Goal: Communication & Community: Answer question/provide support

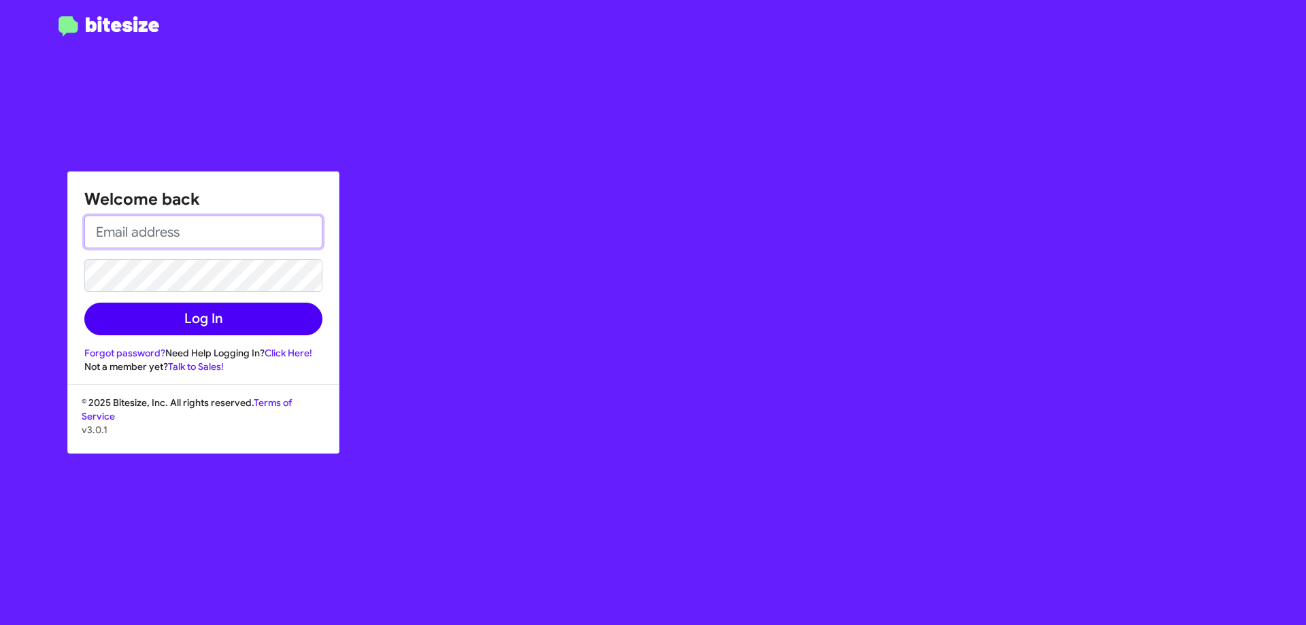
type input "[EMAIL_ADDRESS][DOMAIN_NAME]"
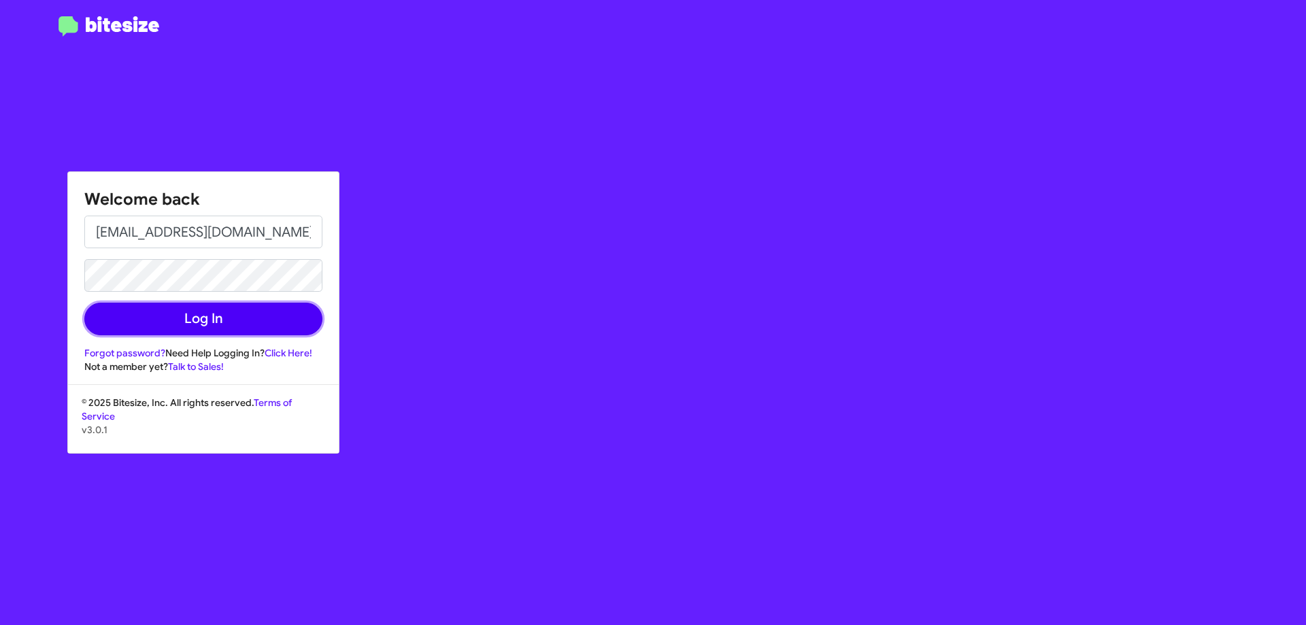
click at [276, 316] on button "Log In" at bounding box center [203, 319] width 238 height 33
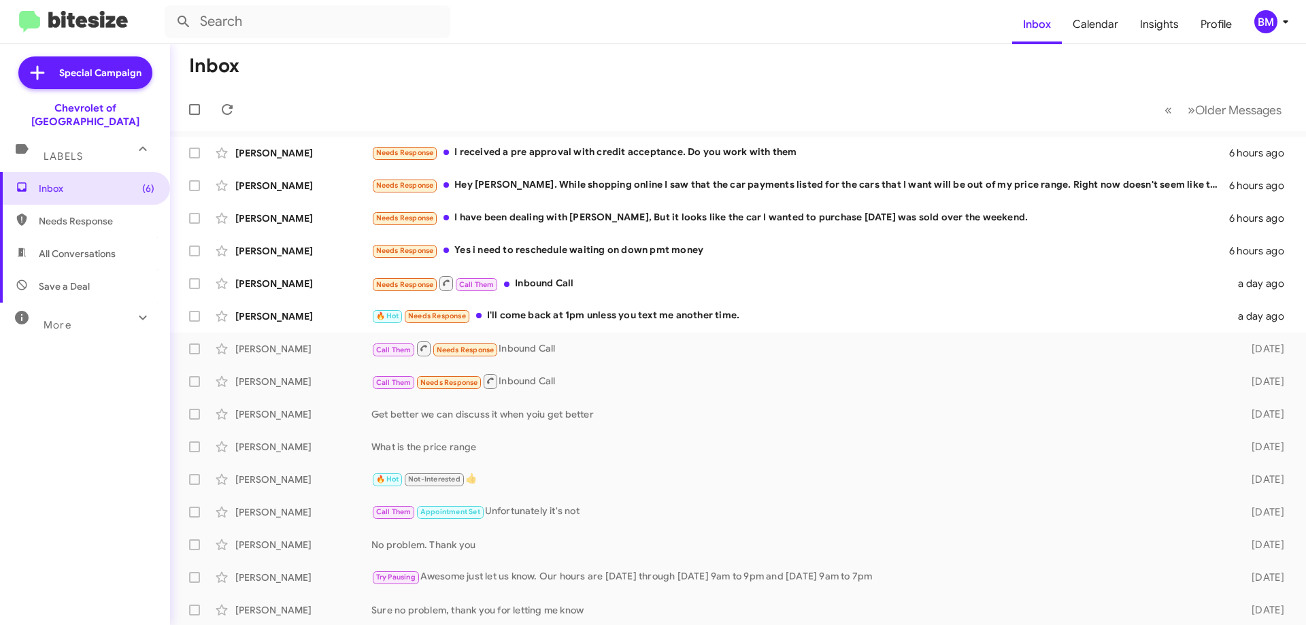
click at [48, 410] on div "Inbox (6) Needs Response All Conversations Save a Deal More Important 🔥 Hot App…" at bounding box center [85, 359] width 170 height 375
click at [516, 147] on div "Needs Response I received a pre approval with credit acceptance. Do you work wi…" at bounding box center [806, 153] width 870 height 16
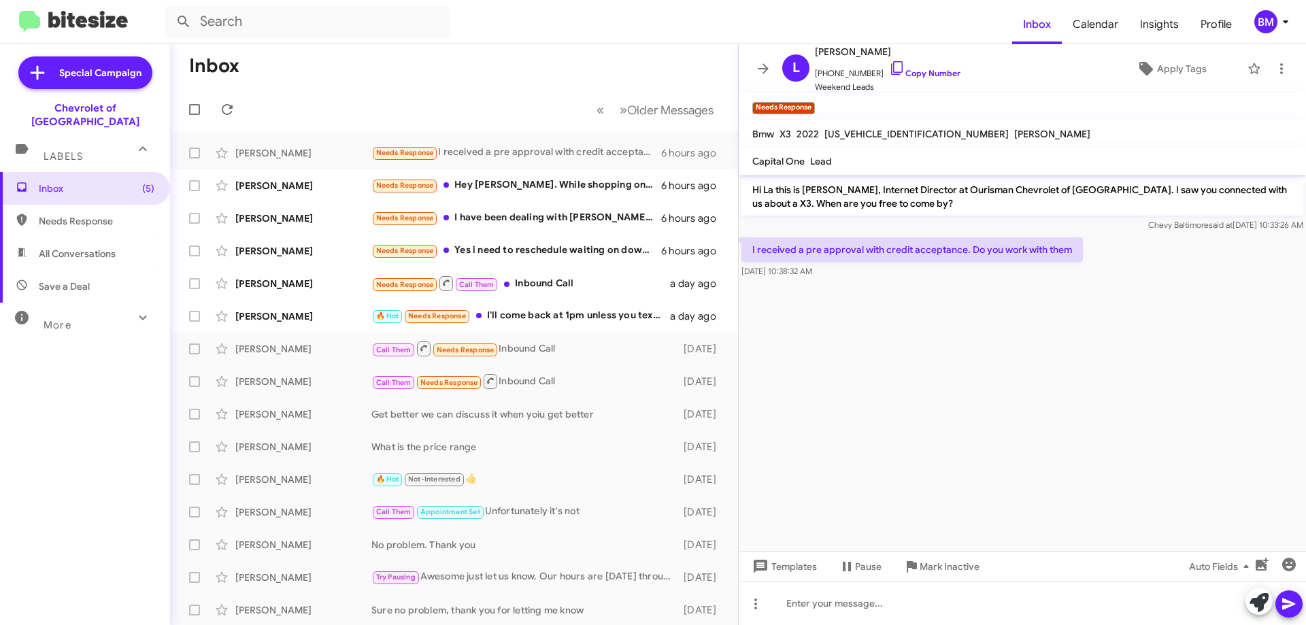
click at [1014, 130] on span "[PERSON_NAME]" at bounding box center [1052, 134] width 76 height 12
copy span "[PERSON_NAME]"
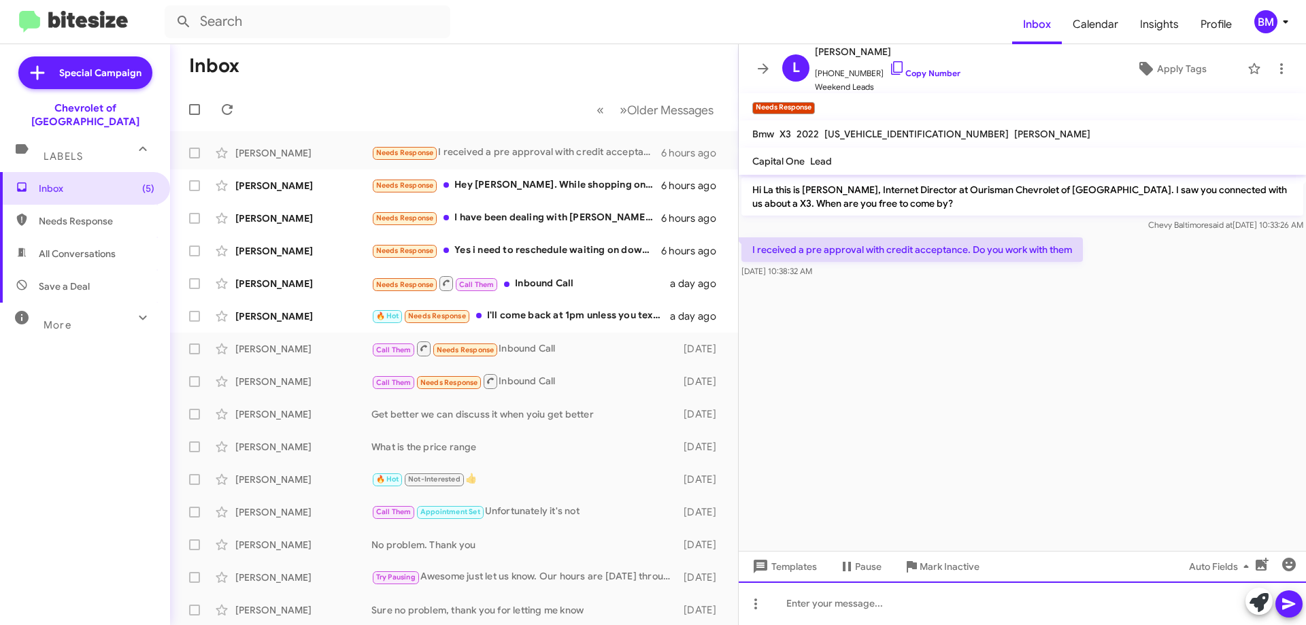
click at [815, 610] on div at bounding box center [1022, 604] width 567 height 44
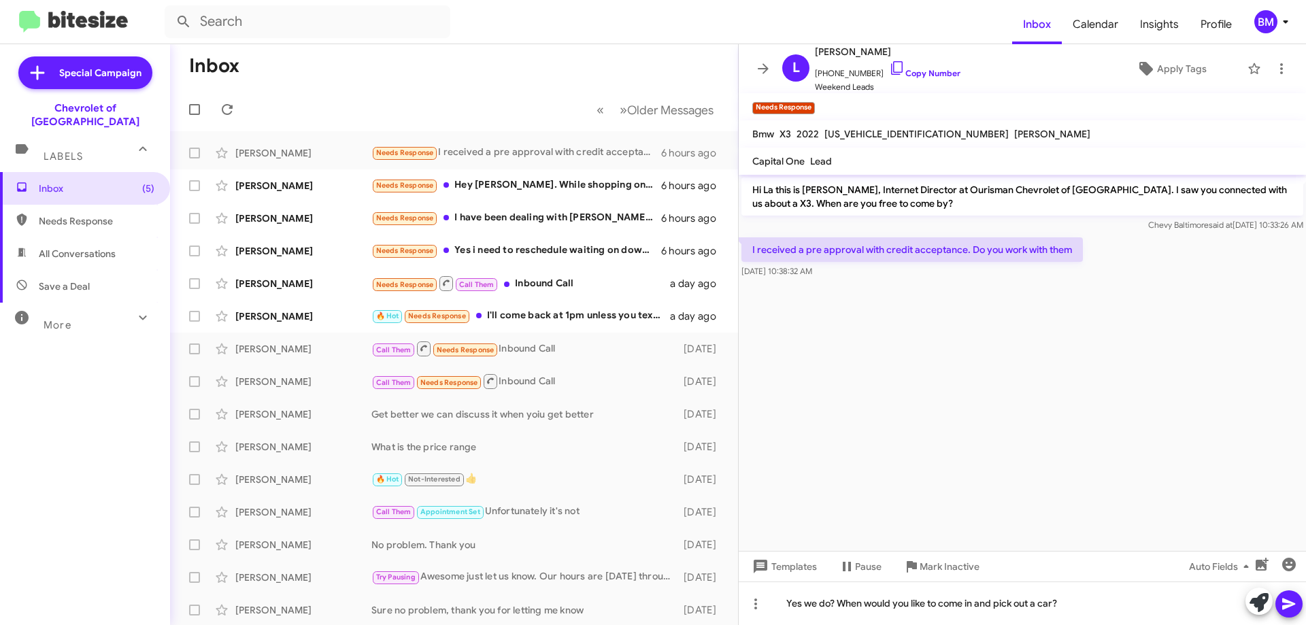
click at [1004, 439] on cdk-virtual-scroll-viewport "Hi La this is [PERSON_NAME], Internet Director at Ourisman Chevrolet of [GEOGRA…" at bounding box center [1022, 363] width 567 height 376
click at [1289, 612] on icon at bounding box center [1289, 604] width 16 height 16
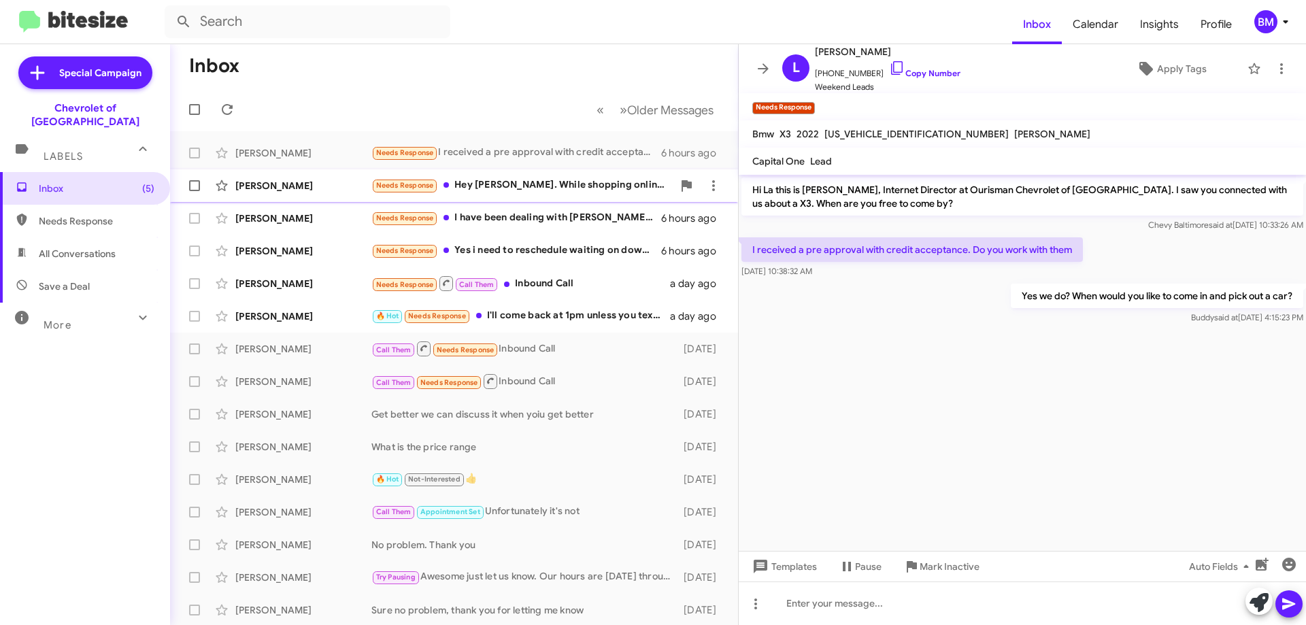
click at [513, 190] on div "Needs Response Hey [PERSON_NAME]. While shopping online I saw that the car paym…" at bounding box center [521, 186] width 301 height 16
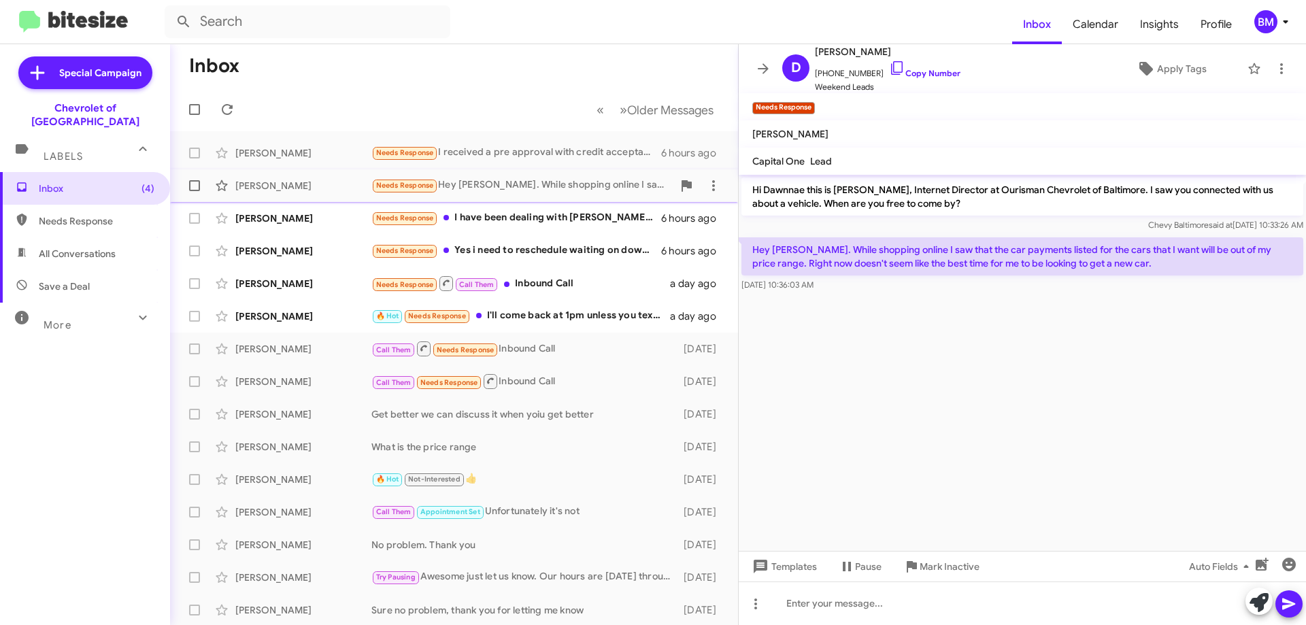
click at [551, 191] on div "Needs Response Hey [PERSON_NAME]. While shopping online I saw that the car paym…" at bounding box center [521, 186] width 301 height 16
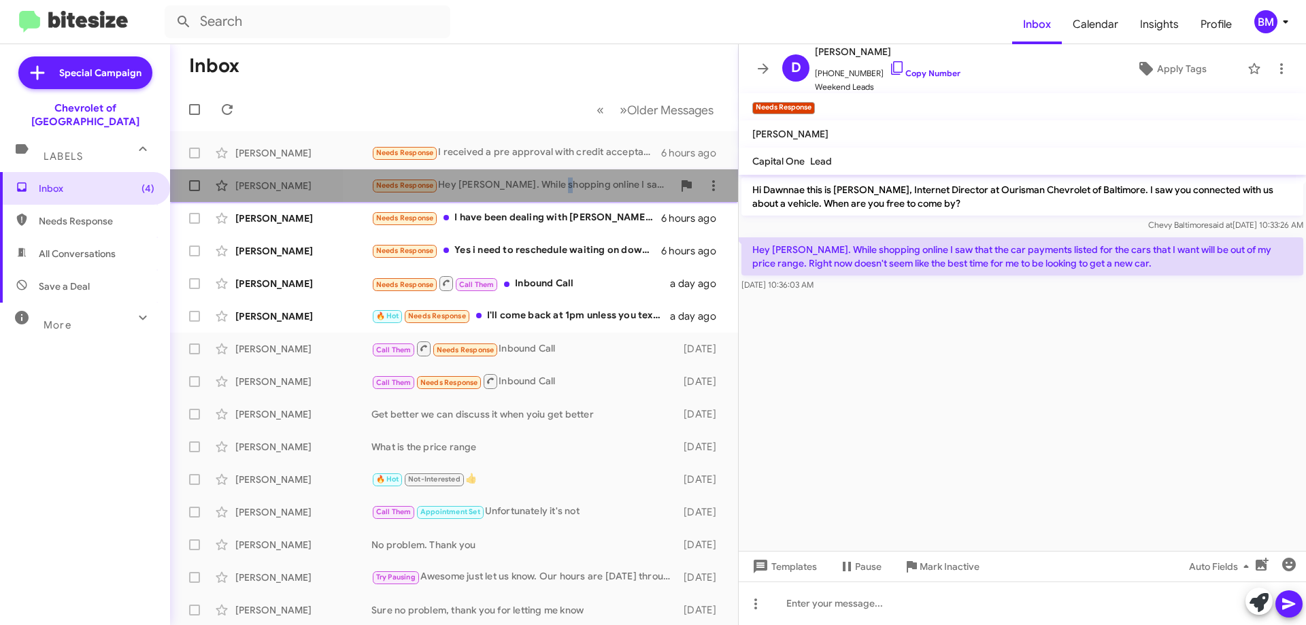
click at [551, 191] on div "Needs Response Hey [PERSON_NAME]. While shopping online I saw that the car paym…" at bounding box center [521, 186] width 301 height 16
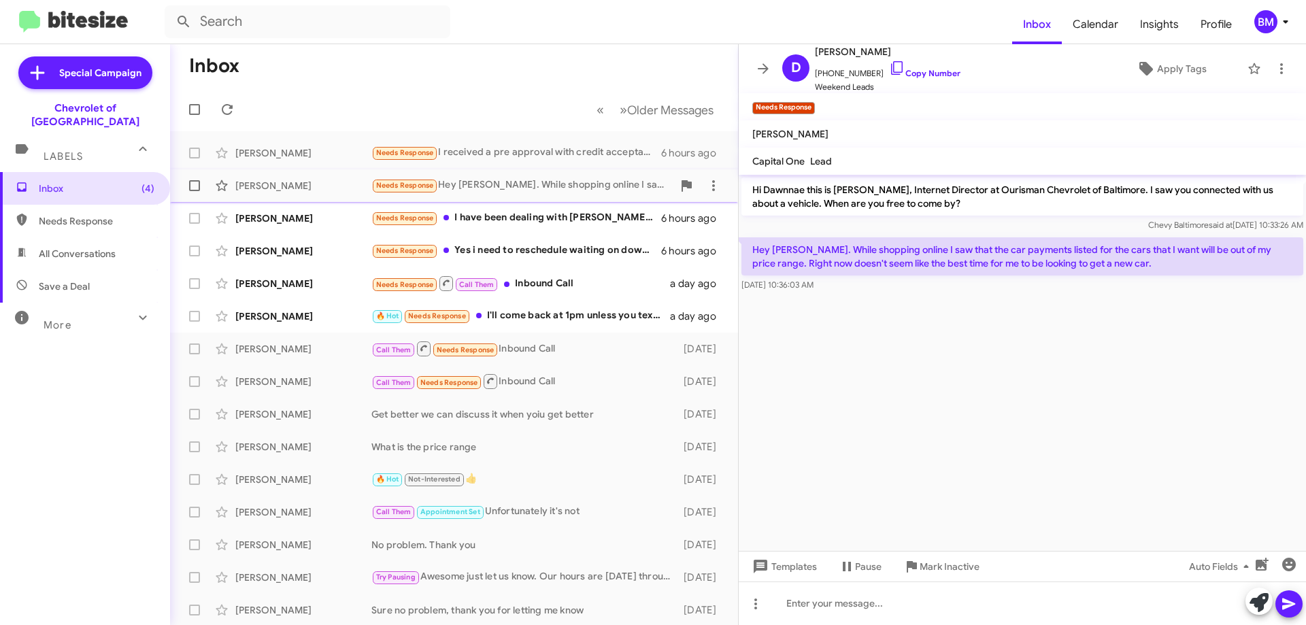
click at [250, 184] on div "[PERSON_NAME]" at bounding box center [303, 186] width 136 height 14
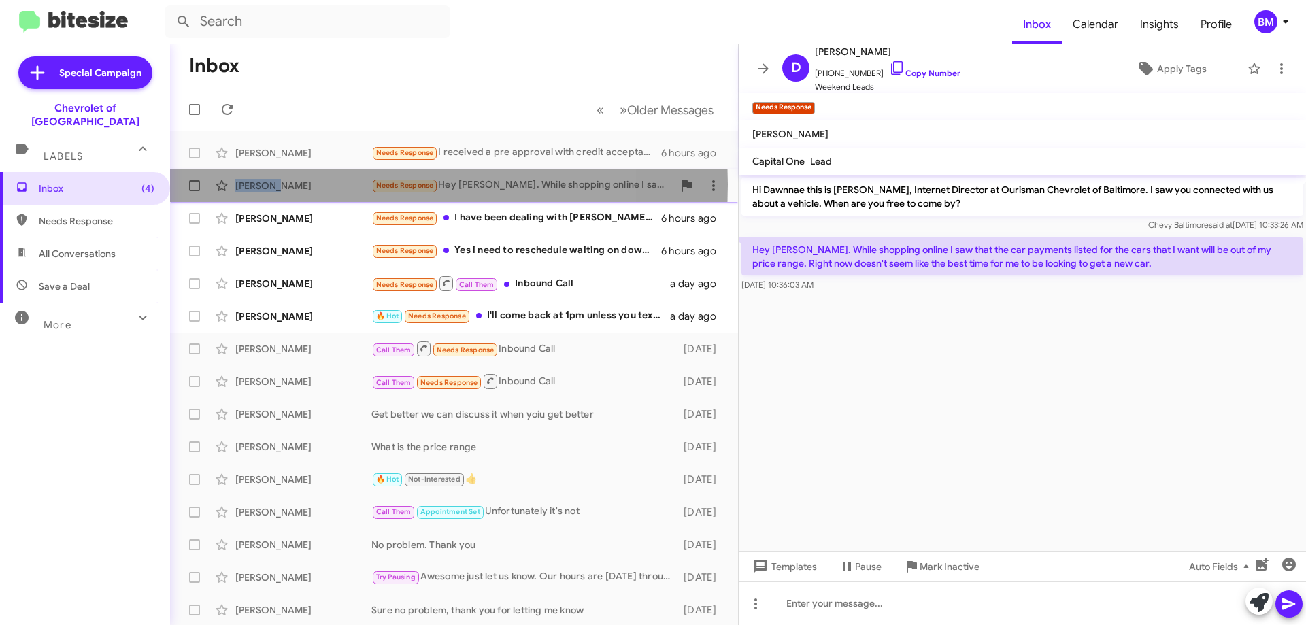
click at [250, 184] on div "[PERSON_NAME]" at bounding box center [303, 186] width 136 height 14
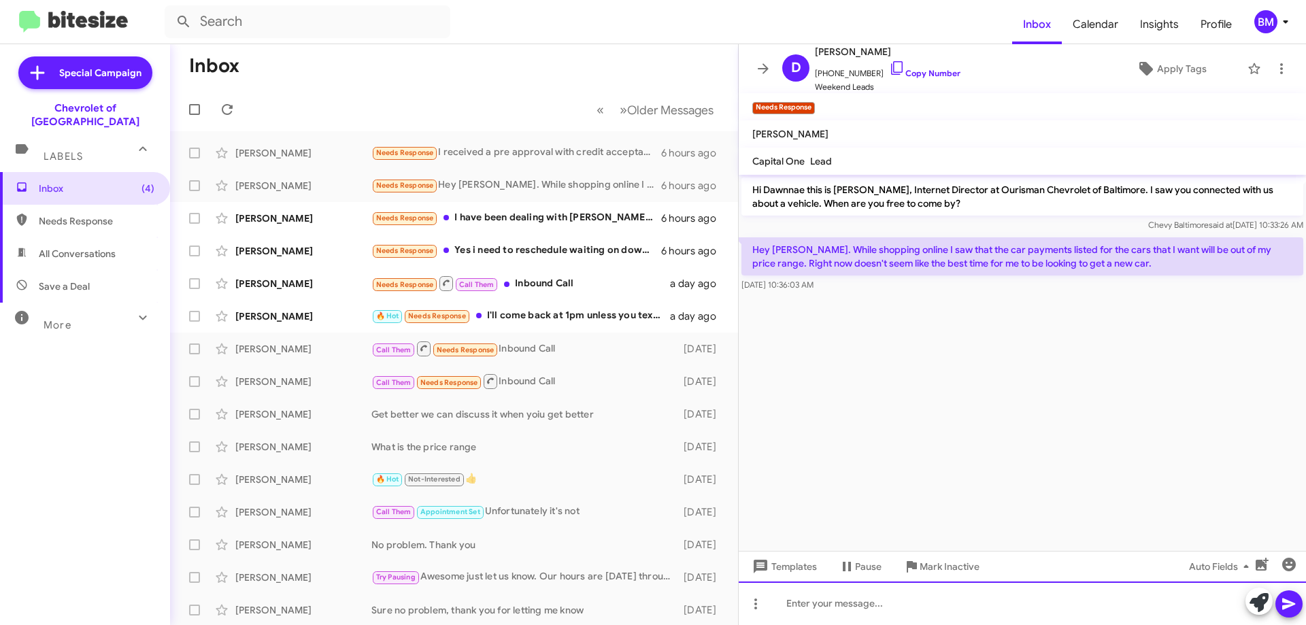
click at [824, 605] on div at bounding box center [1022, 604] width 567 height 44
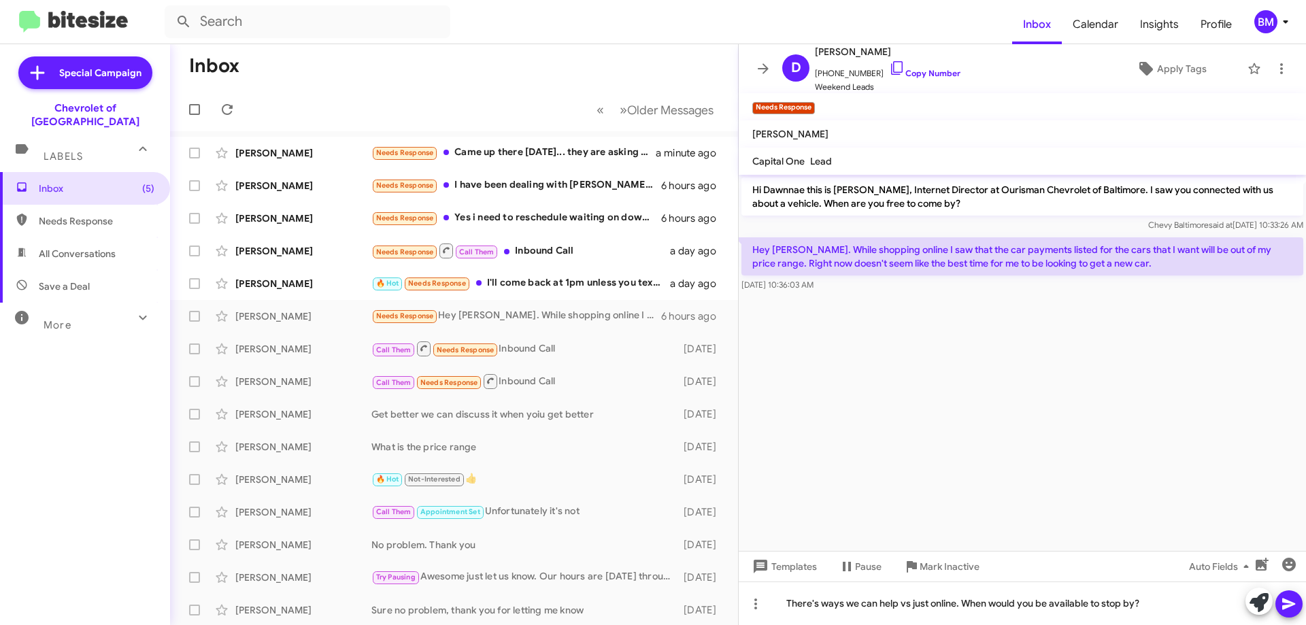
click at [1285, 611] on icon at bounding box center [1289, 604] width 16 height 16
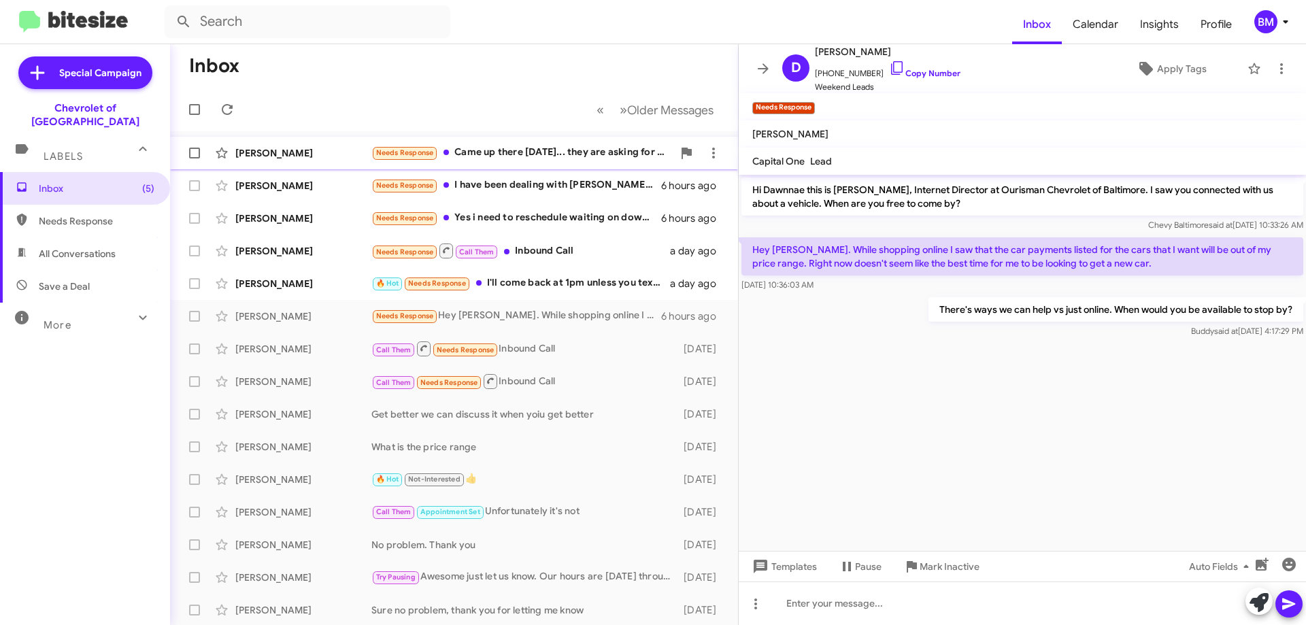
click at [506, 158] on div "Needs Response Came up there [DATE]... they are asking for a 6500$ down payment." at bounding box center [521, 153] width 301 height 16
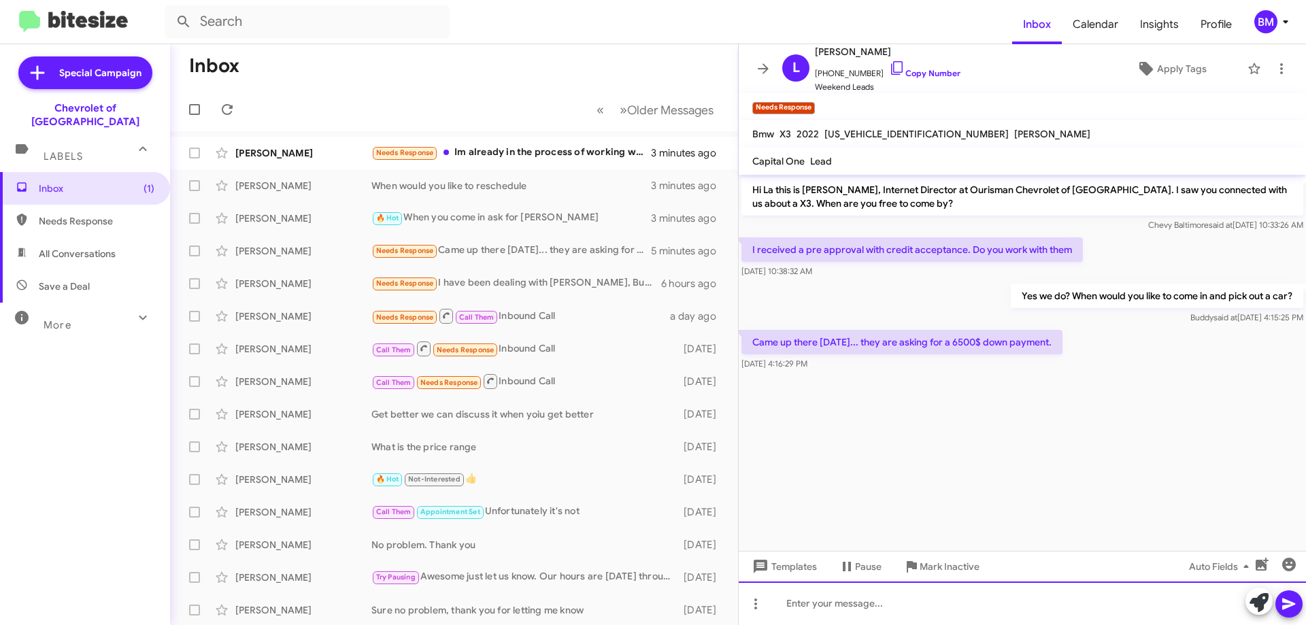
click at [859, 606] on div at bounding box center [1022, 604] width 567 height 44
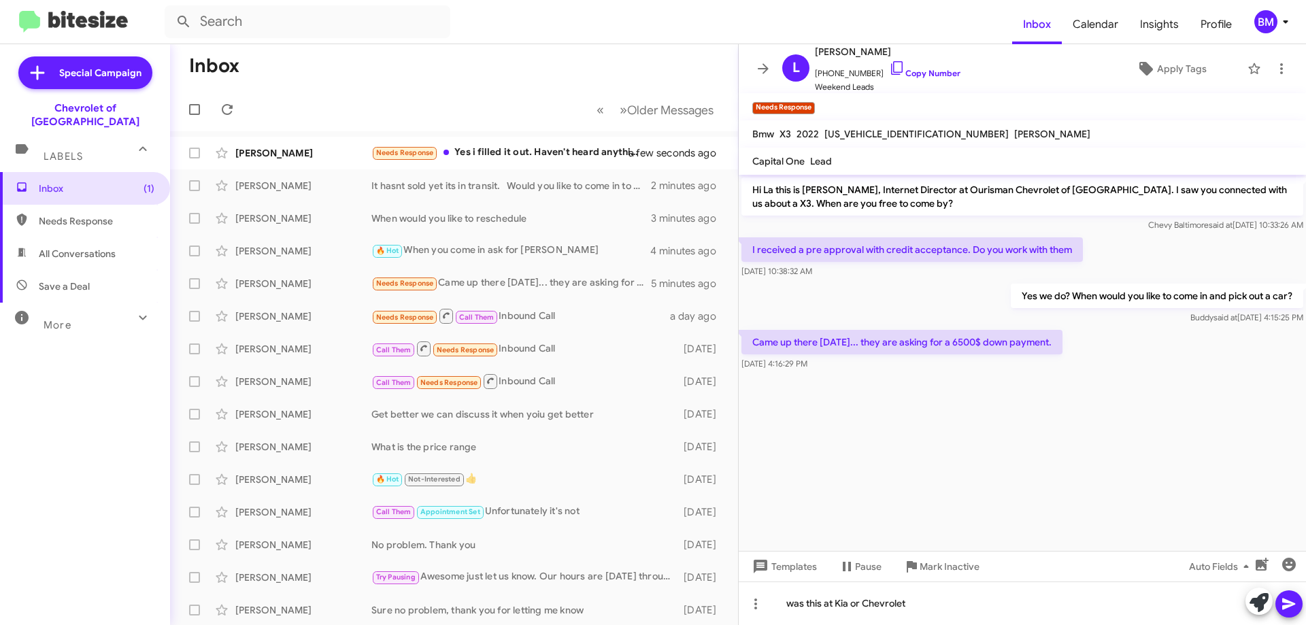
click at [1290, 599] on icon at bounding box center [1289, 604] width 16 height 16
click at [491, 150] on div "Needs Response Yes i filled it out. Haven't heard anything back yet." at bounding box center [521, 153] width 301 height 16
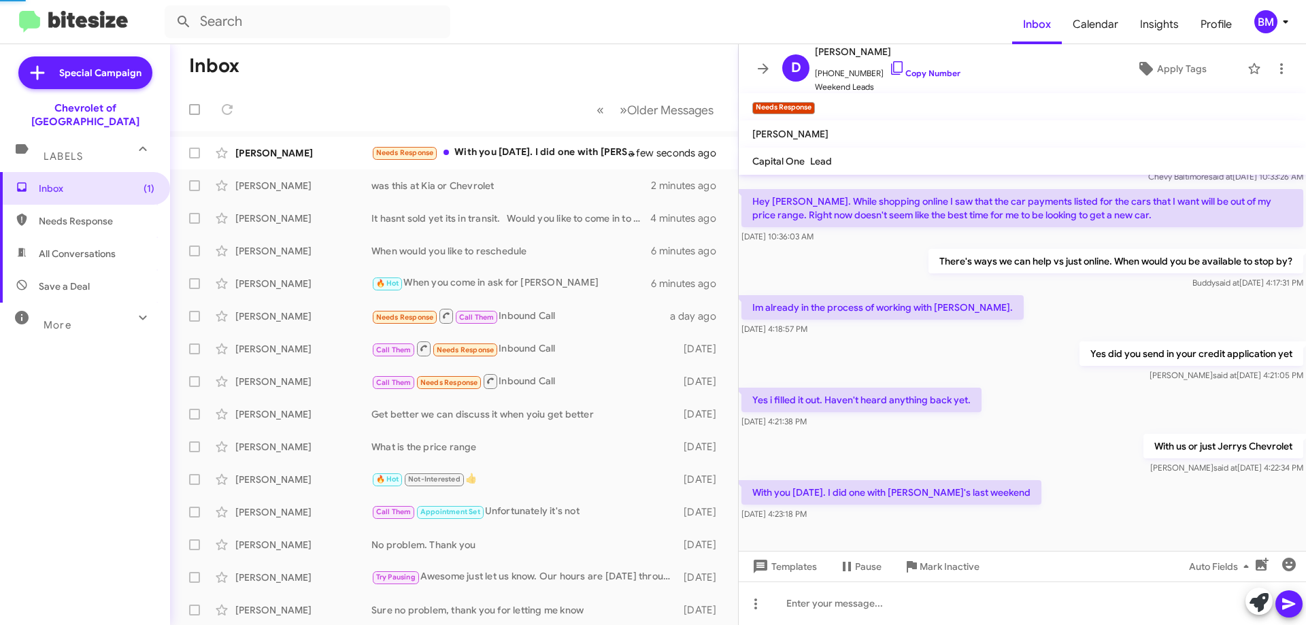
scroll to position [148, 0]
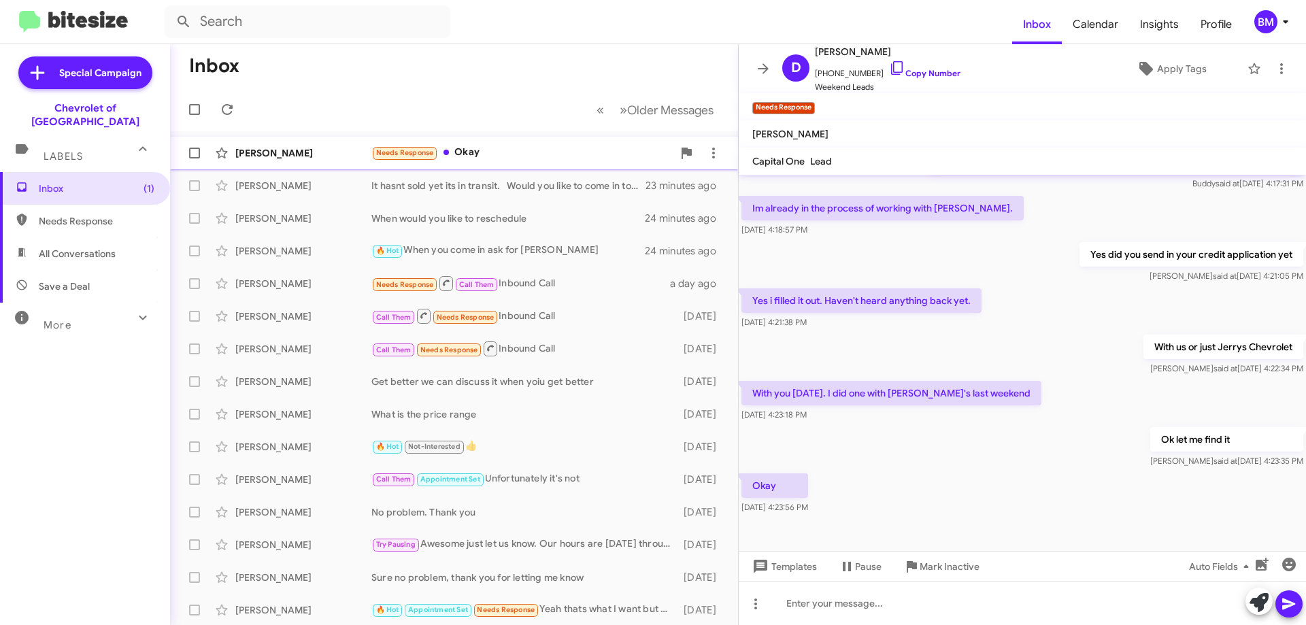
click at [517, 158] on div "Needs Response Okay" at bounding box center [521, 153] width 301 height 16
